Goal: Transaction & Acquisition: Purchase product/service

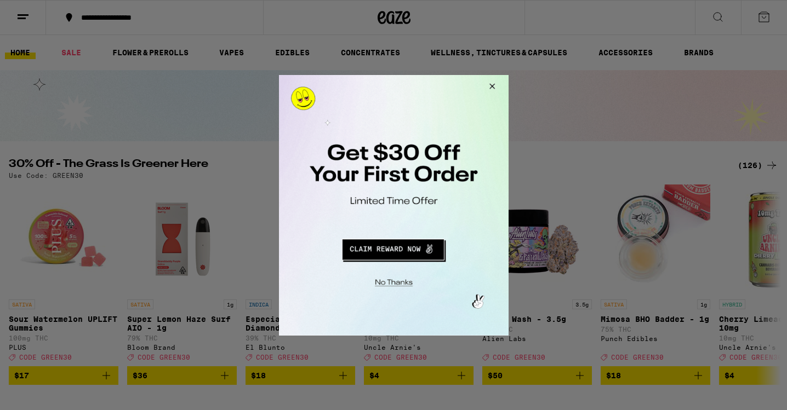
click at [492, 86] on button "Close Modal" at bounding box center [490, 87] width 30 height 26
